Goal: Find specific page/section: Find specific page/section

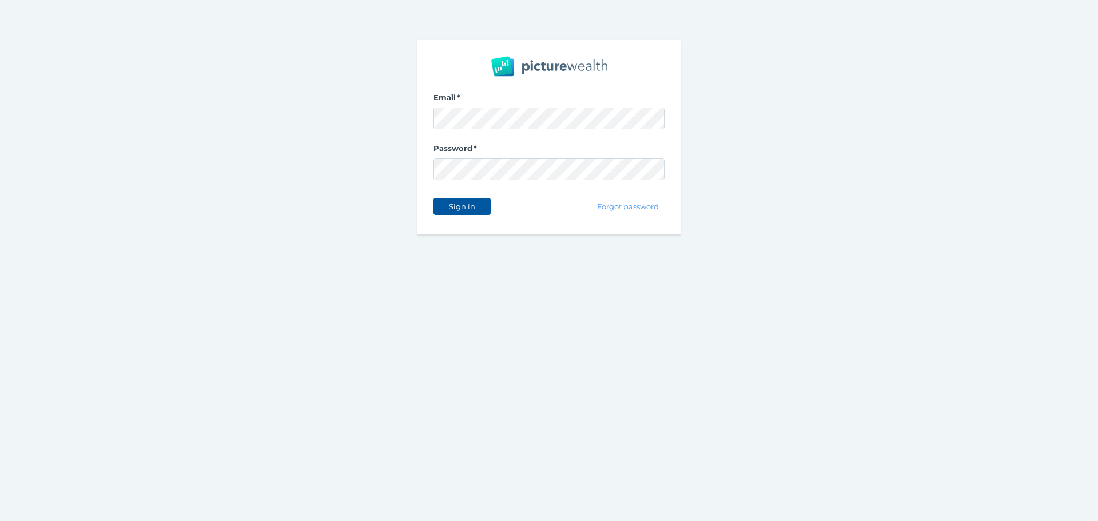
click at [464, 202] on span "Sign in" at bounding box center [462, 206] width 36 height 9
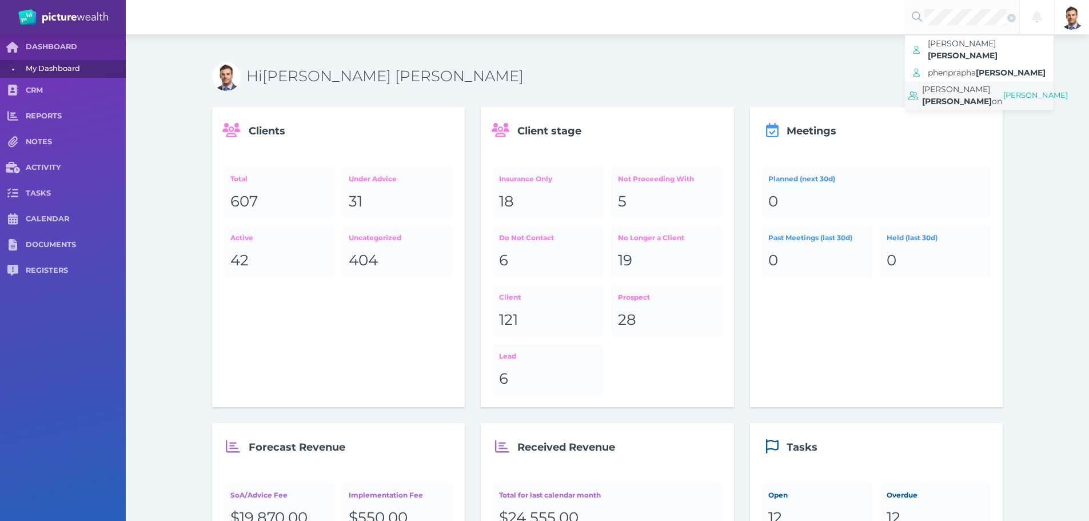
click at [961, 84] on span "[PERSON_NAME]" at bounding box center [956, 89] width 68 height 10
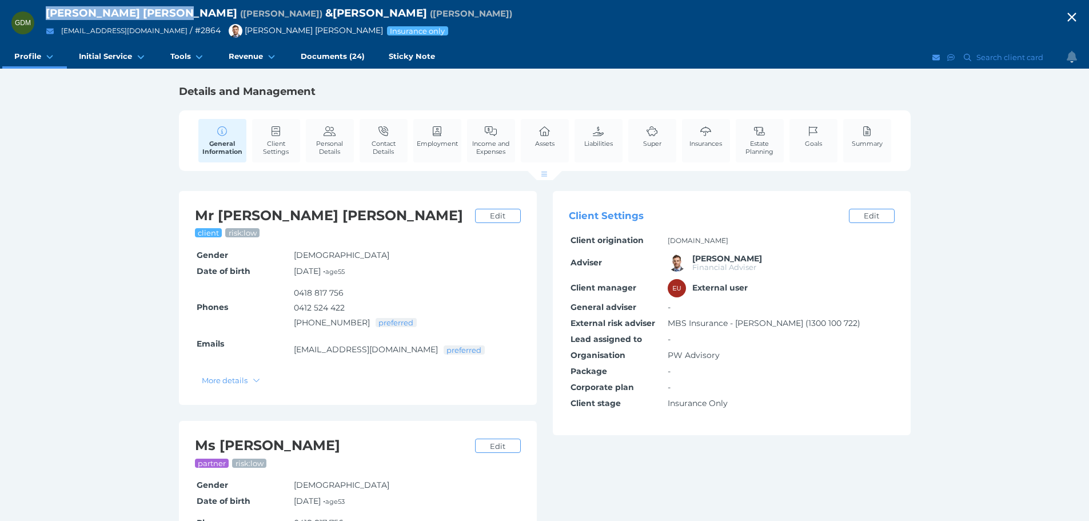
drag, startPoint x: 43, startPoint y: 12, endPoint x: 173, endPoint y: 12, distance: 129.8
click at [173, 12] on div "GDM [PERSON_NAME] [PERSON_NAME] ( [PERSON_NAME] ) & [PERSON_NAME] ( [PERSON_NAM…" at bounding box center [544, 23] width 1089 height 46
copy div "[PERSON_NAME] [PERSON_NAME]"
click at [384, 142] on span "Contact Details" at bounding box center [383, 147] width 42 height 16
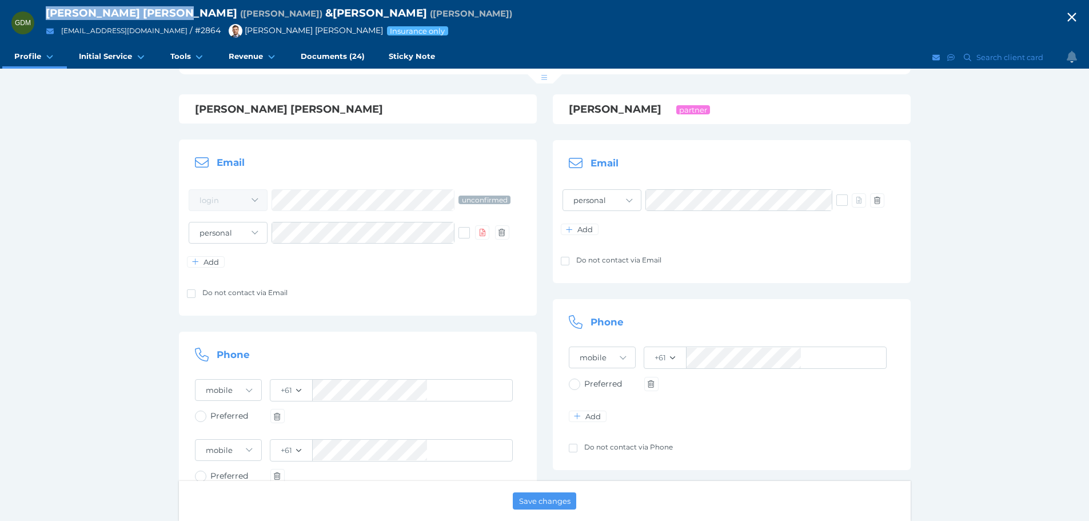
scroll to position [114, 0]
